Goal: Transaction & Acquisition: Purchase product/service

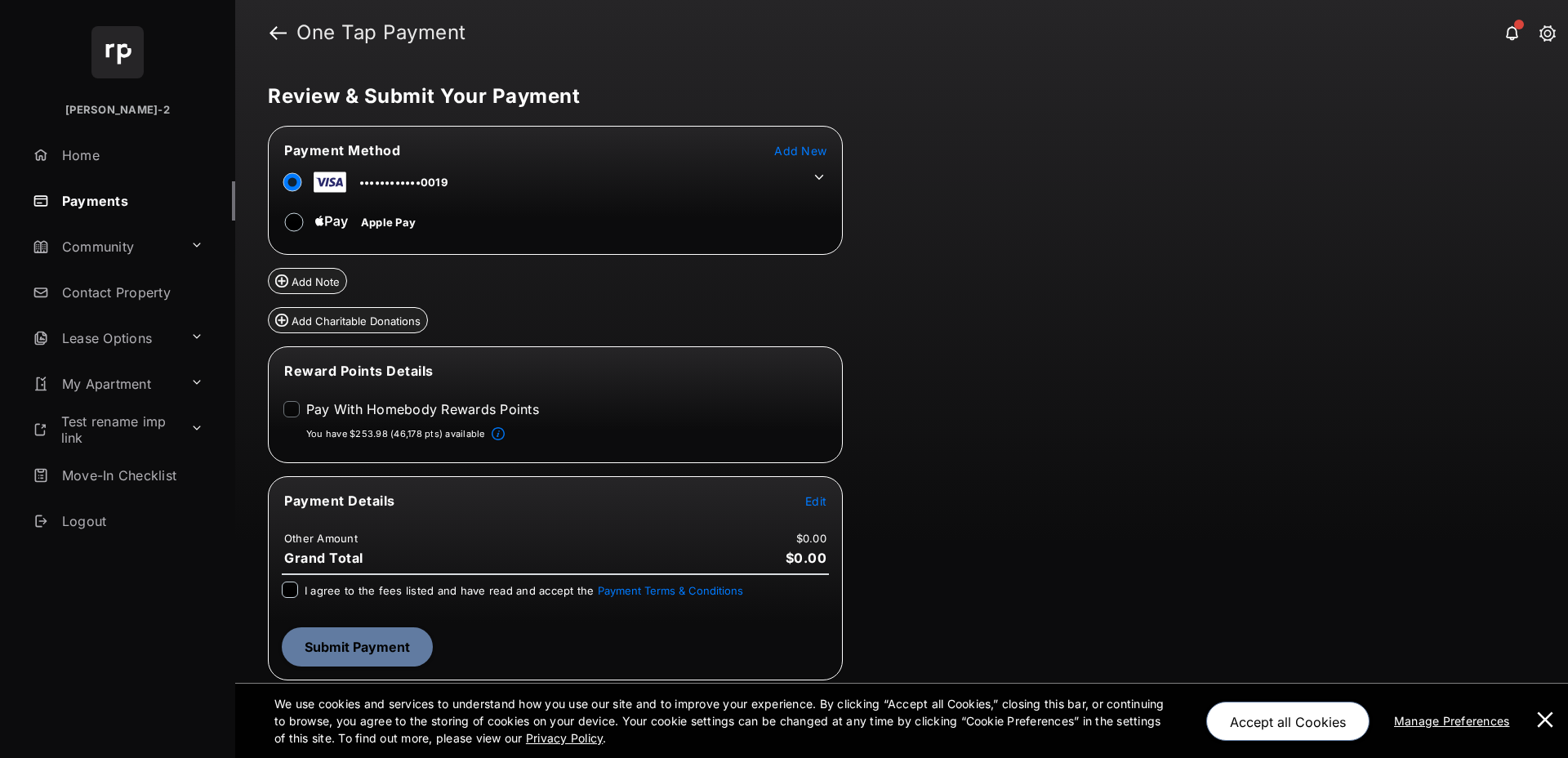
click at [820, 502] on span "Edit" at bounding box center [815, 501] width 21 height 14
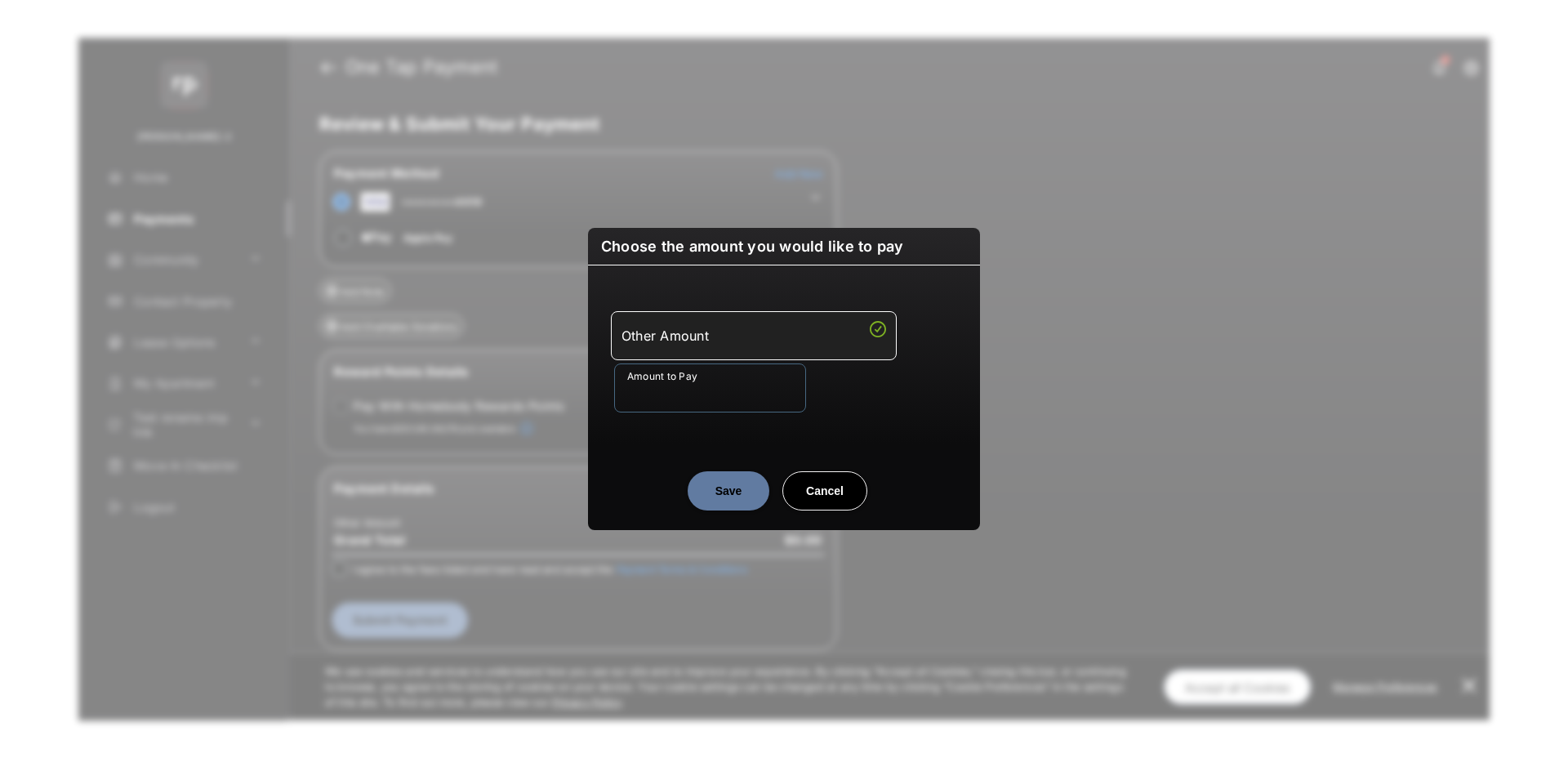
click at [660, 392] on input "Amount to Pay" at bounding box center [709, 387] width 192 height 49
type input "**"
click at [730, 488] on button "Save" at bounding box center [728, 491] width 81 height 39
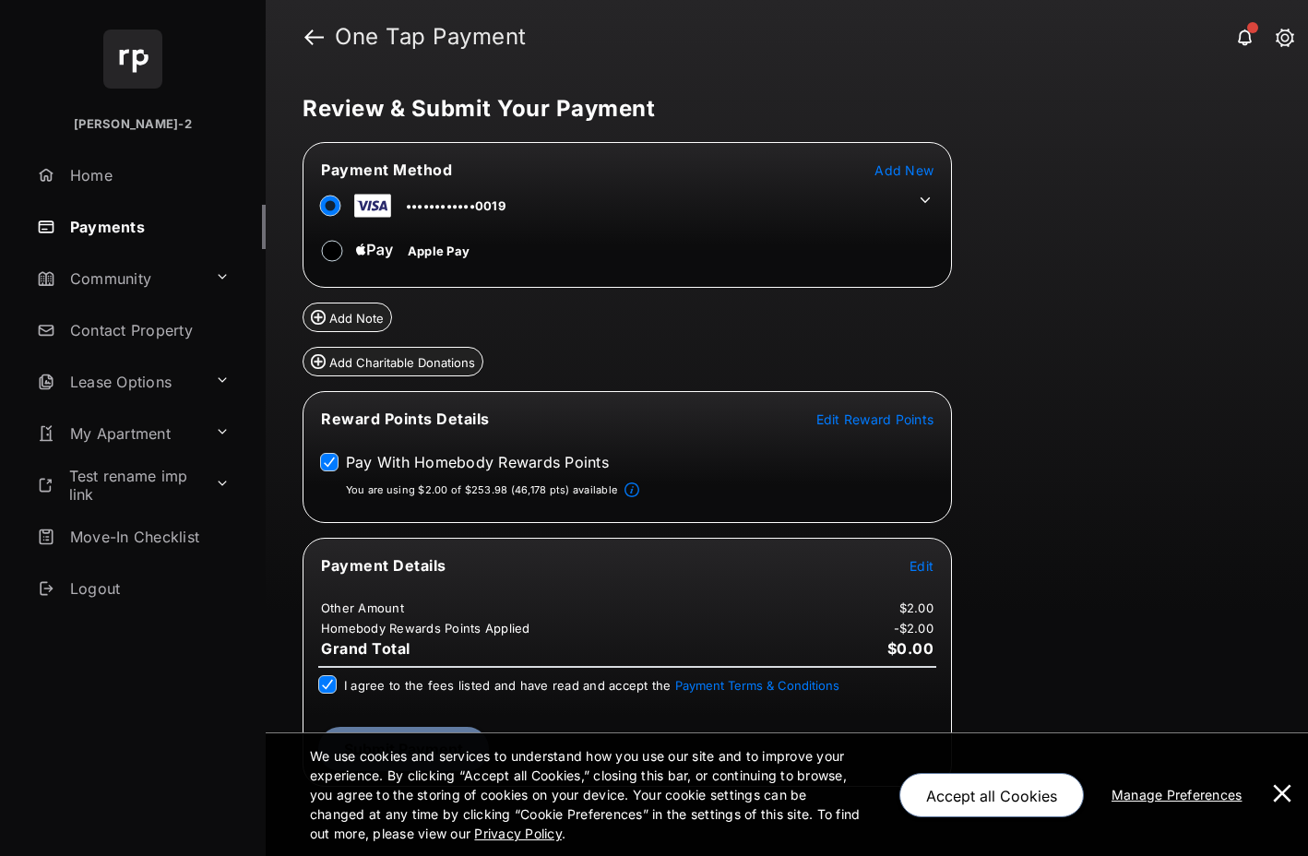
click at [1275, 796] on button at bounding box center [1281, 794] width 37 height 123
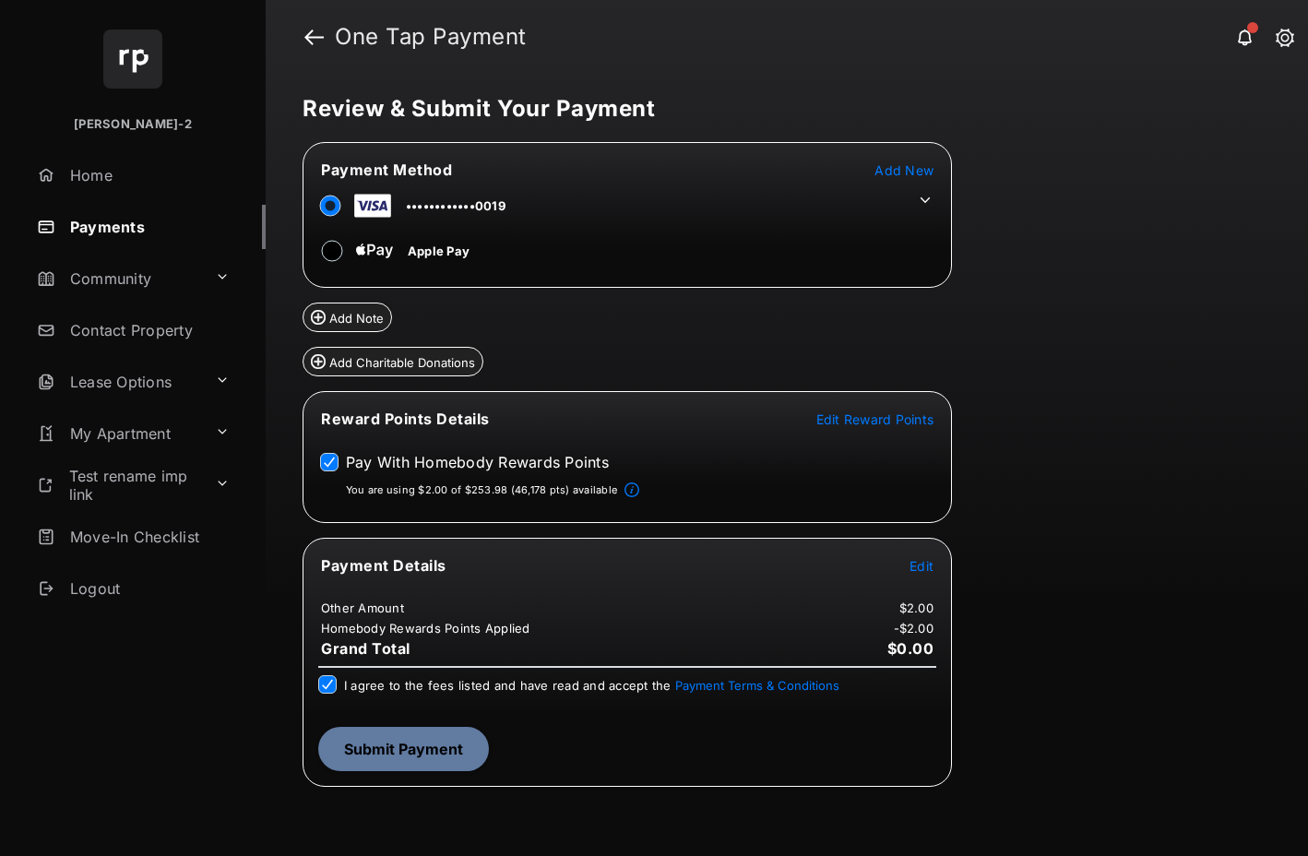
click at [440, 755] on button "Submit Payment" at bounding box center [403, 749] width 171 height 44
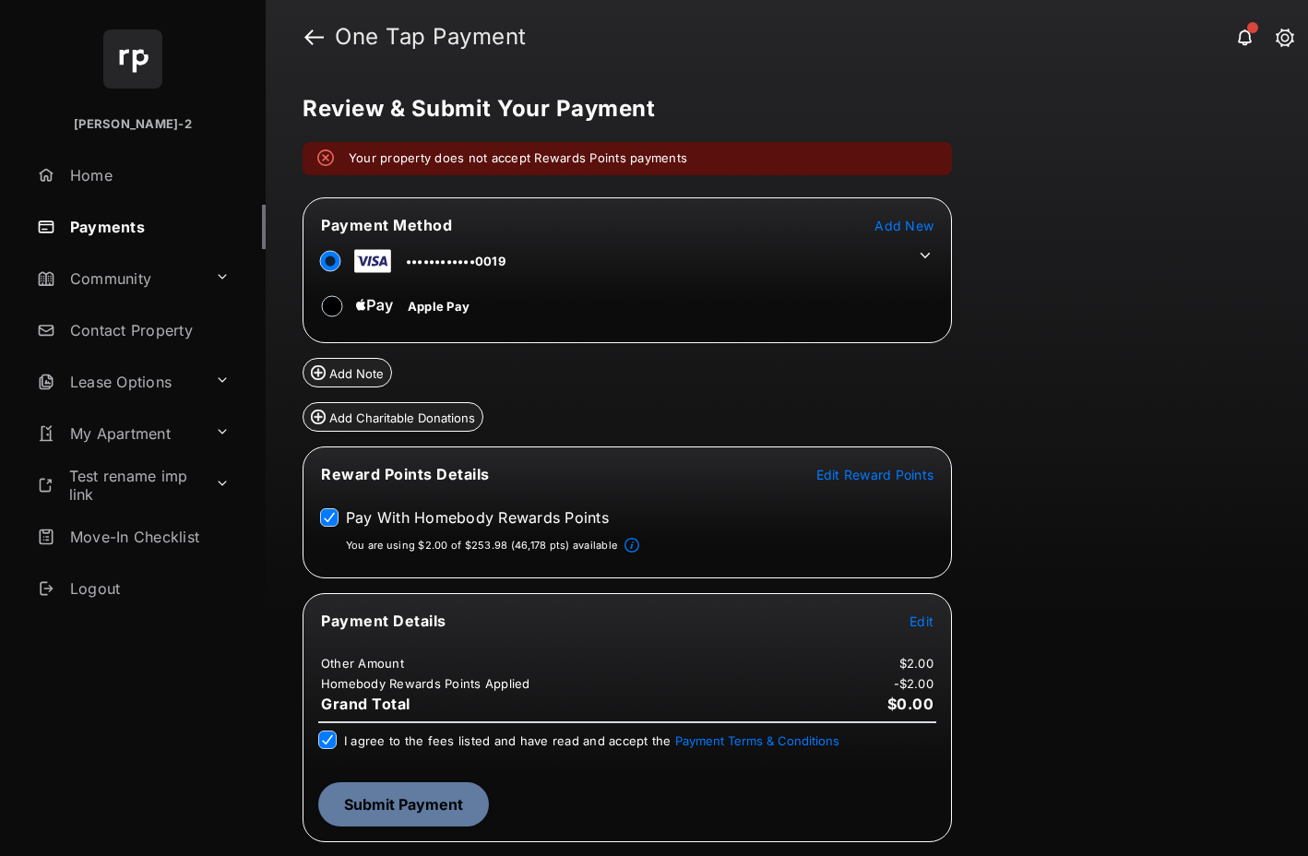
click at [423, 805] on button "Submit Payment" at bounding box center [403, 804] width 171 height 44
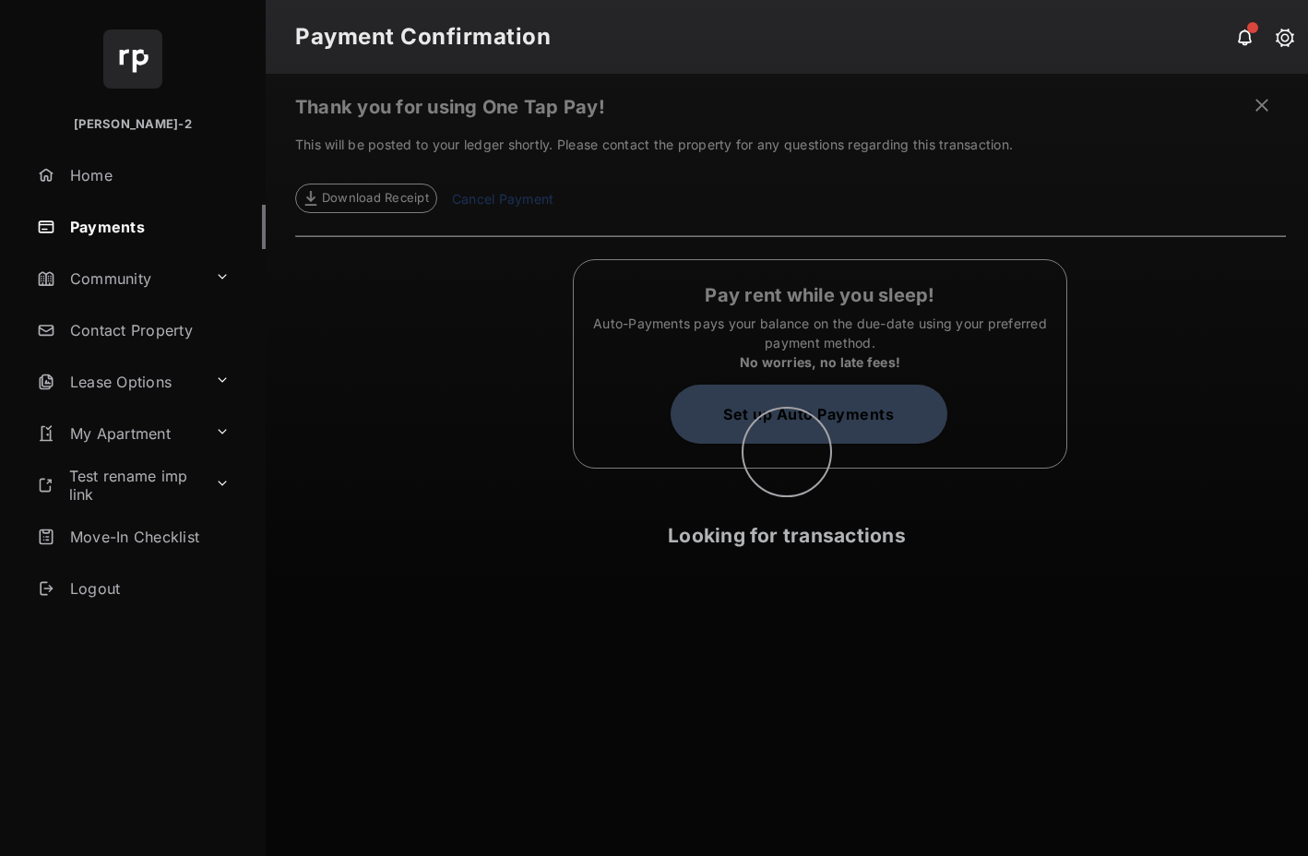
click at [489, 202] on div "Looking for transactions" at bounding box center [787, 465] width 1042 height 782
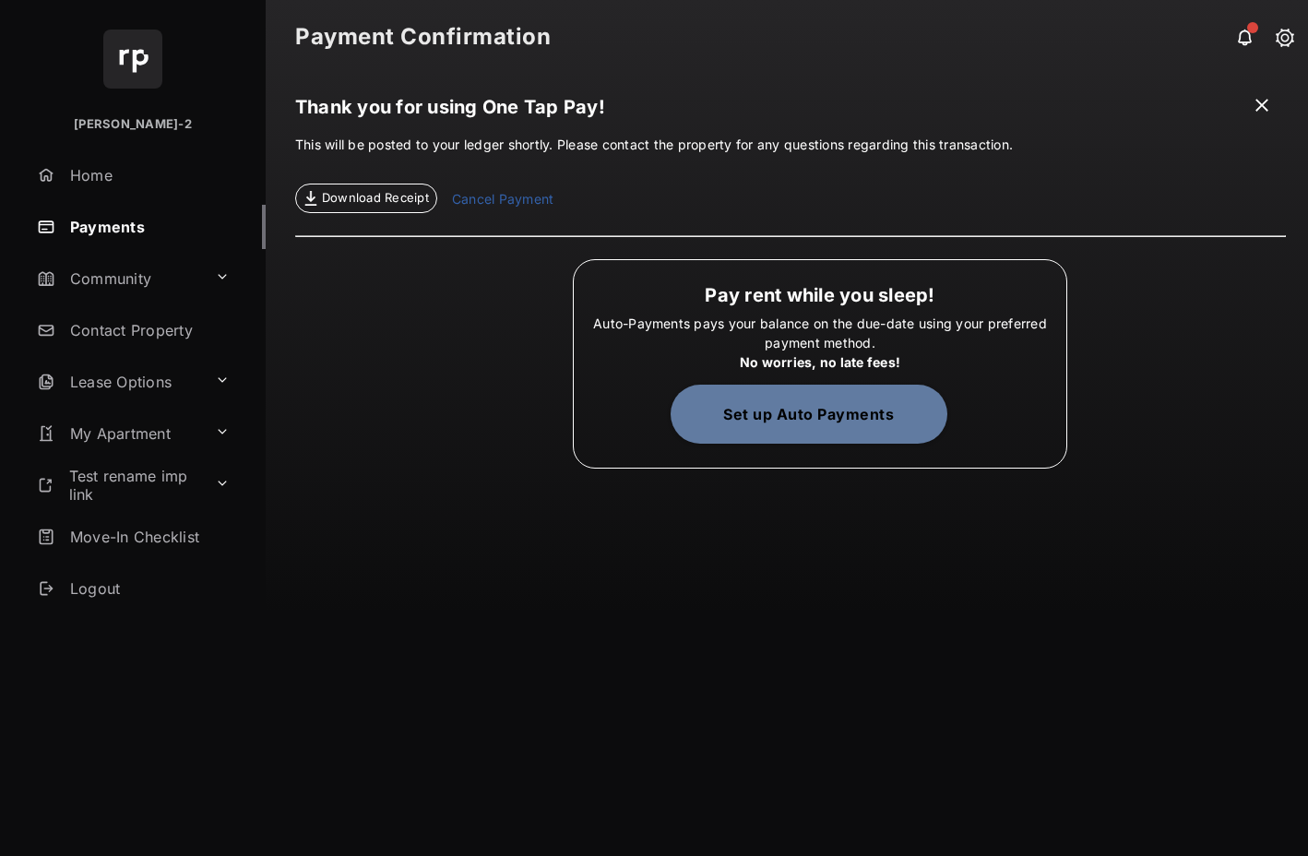
click at [536, 201] on link "Cancel Payment" at bounding box center [502, 201] width 101 height 24
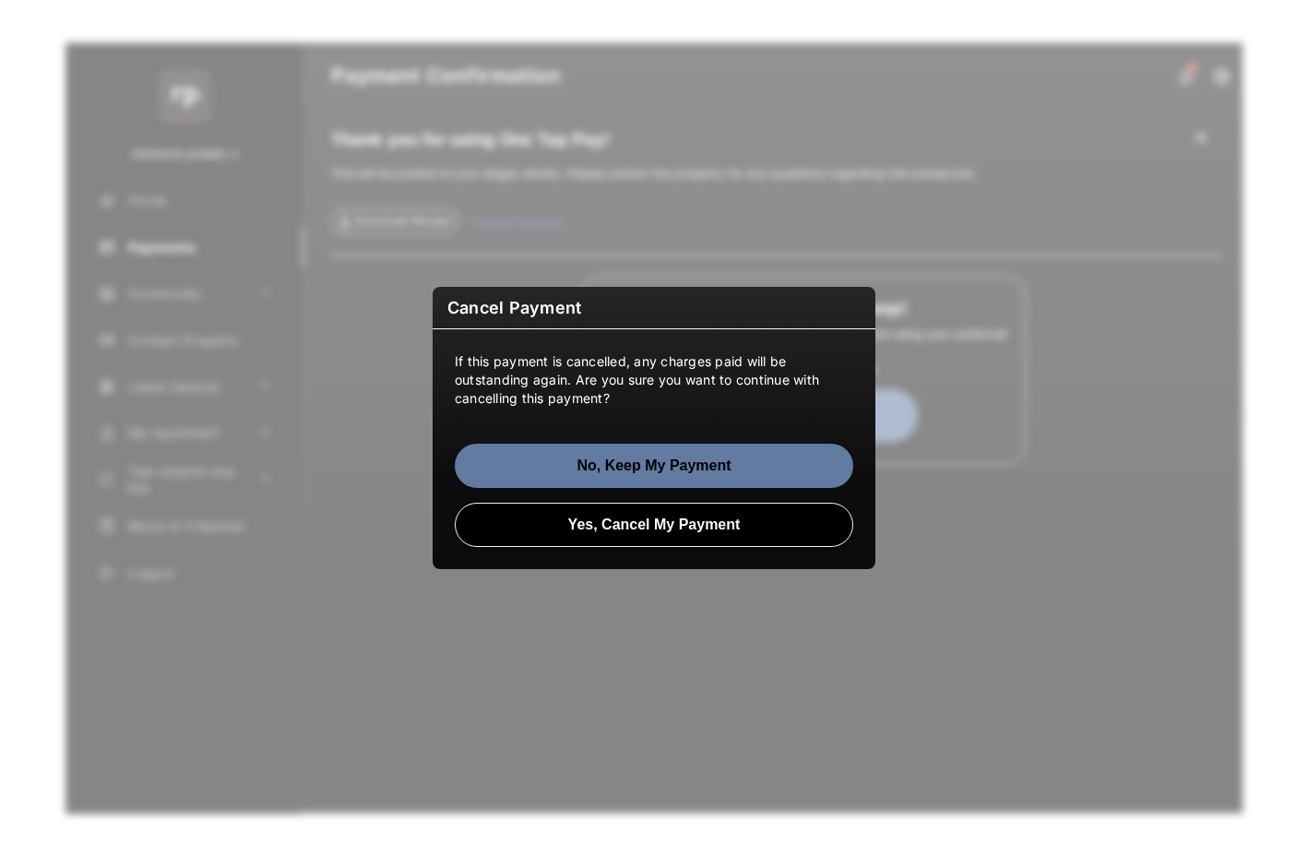
click at [636, 530] on button "Yes, Cancel My Payment" at bounding box center [654, 525] width 398 height 44
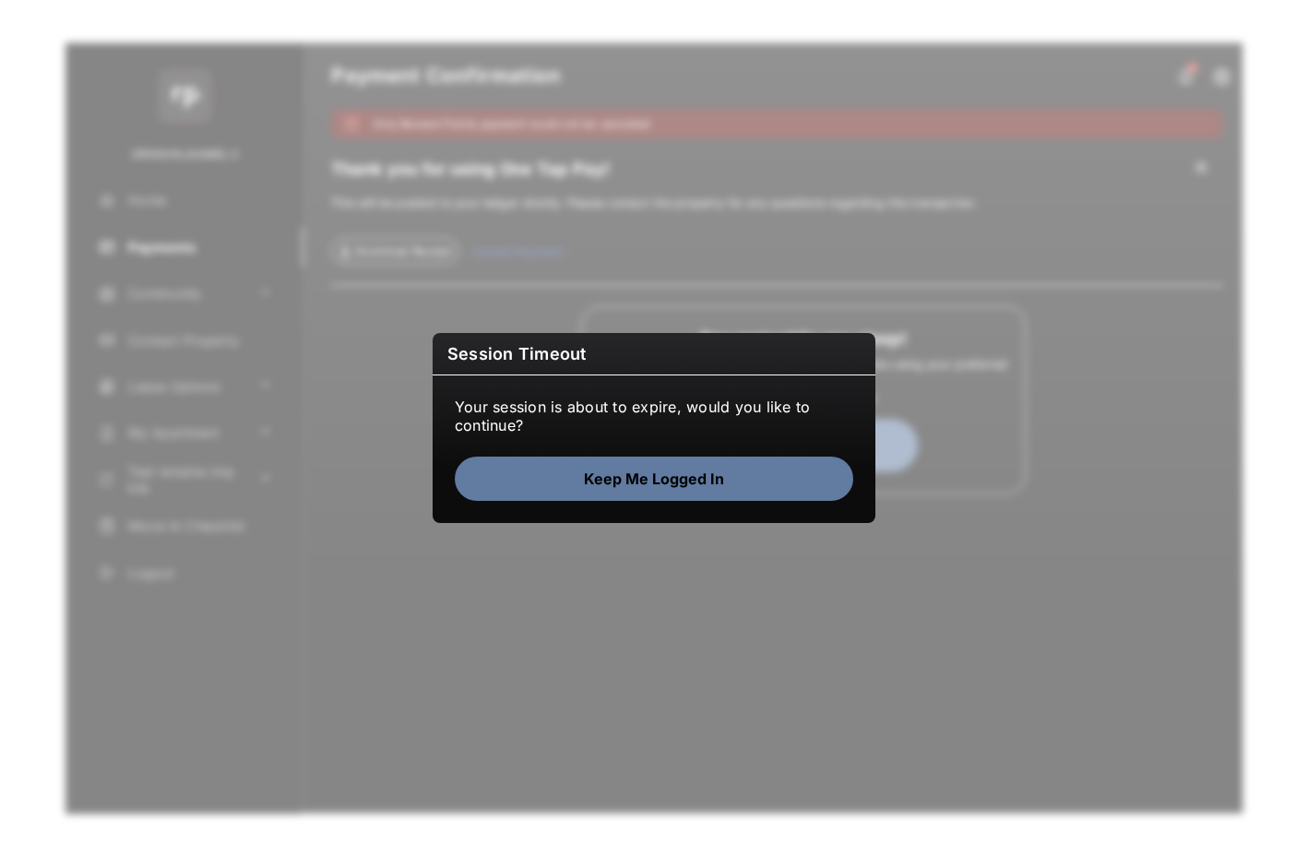
click at [745, 470] on button "Keep me logged in" at bounding box center [654, 478] width 398 height 44
click at [763, 476] on button "Keep me logged in" at bounding box center [654, 478] width 398 height 44
